Goal: Information Seeking & Learning: Understand process/instructions

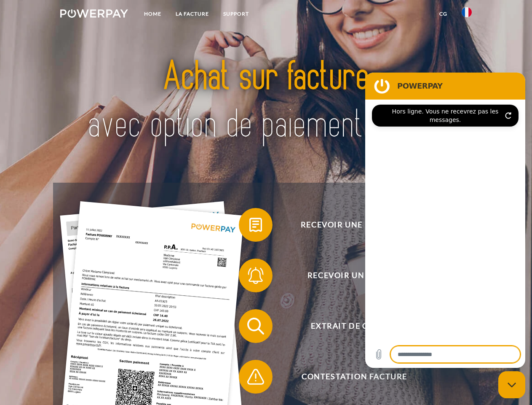
click at [94, 15] on img at bounding box center [94, 13] width 68 height 8
click at [467, 15] on img at bounding box center [467, 12] width 10 height 10
click at [444, 14] on link "CG" at bounding box center [444, 13] width 22 height 15
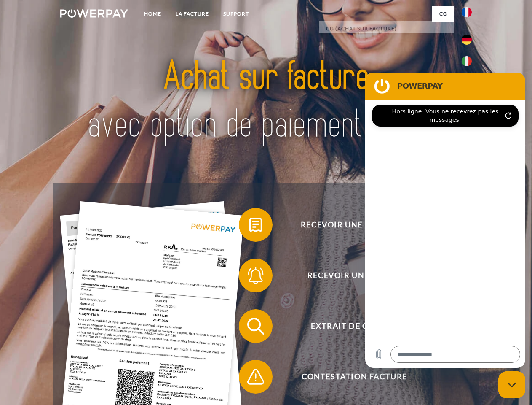
click at [250, 226] on span at bounding box center [243, 225] width 42 height 42
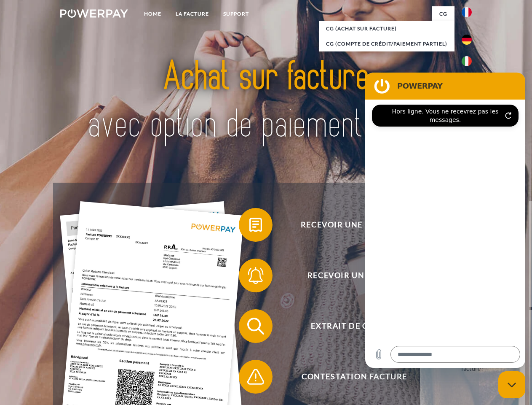
click at [250, 277] on div "Recevoir une facture ? Recevoir un rappel? Extrait de compte retour" at bounding box center [266, 351] width 426 height 337
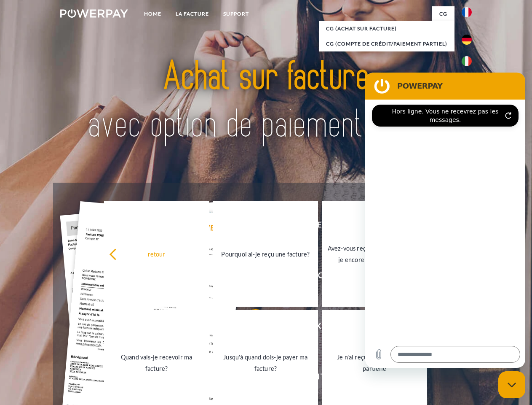
click at [250, 328] on link "Jusqu'à quand dois-je payer ma facture?" at bounding box center [265, 362] width 105 height 105
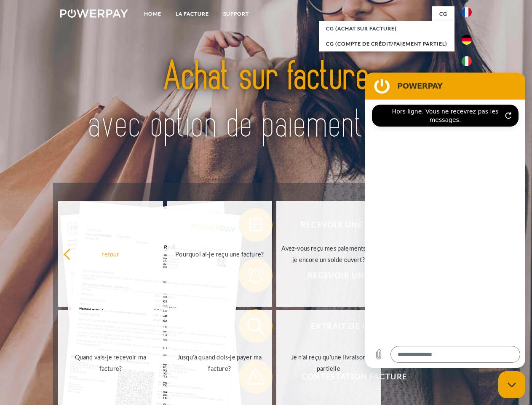
click at [250, 378] on span at bounding box center [243, 376] width 42 height 42
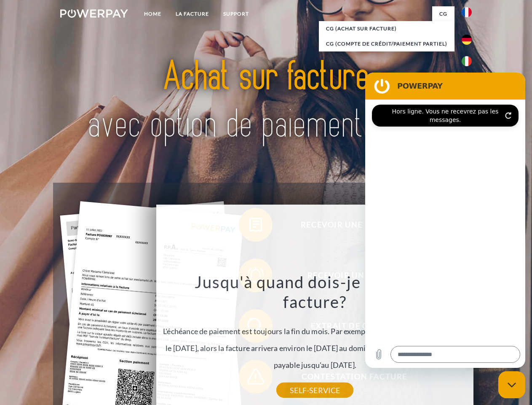
click at [512, 384] on icon "Fermer la fenêtre de messagerie" at bounding box center [512, 384] width 9 height 5
type textarea "*"
